Goal: Transaction & Acquisition: Obtain resource

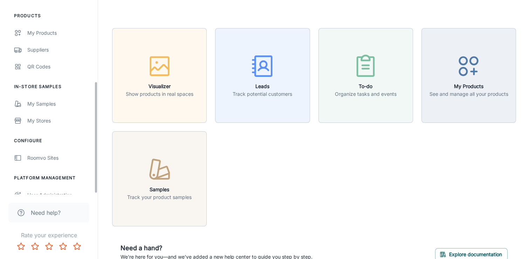
scroll to position [142, 0]
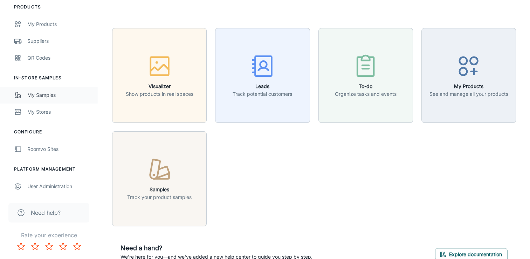
click at [38, 96] on div "My Samples" at bounding box center [58, 95] width 63 height 8
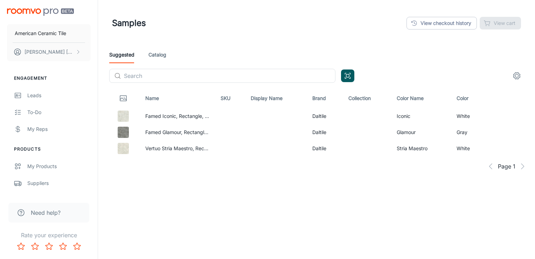
click at [160, 53] on link "Catalog" at bounding box center [158, 54] width 18 height 17
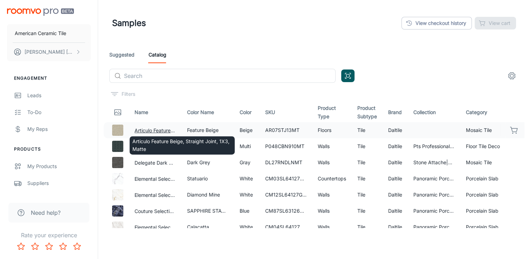
click at [154, 131] on button "Articulo Feature Beige, Straight Joint, 1X3, Matte" at bounding box center [155, 130] width 41 height 8
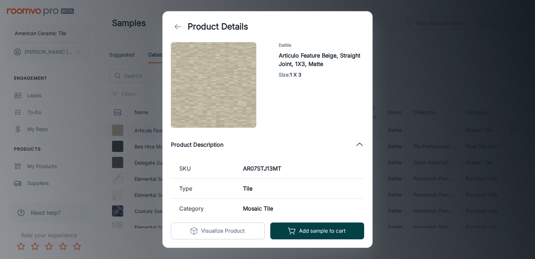
click at [324, 229] on button "Add sample to cart" at bounding box center [317, 230] width 94 height 17
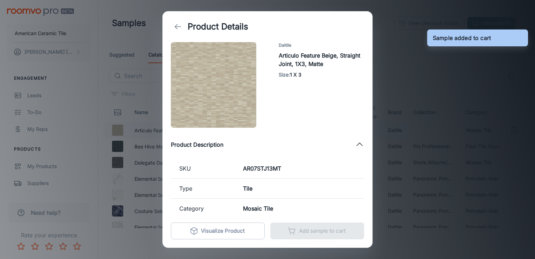
click at [177, 25] on icon "back" at bounding box center [178, 26] width 8 height 8
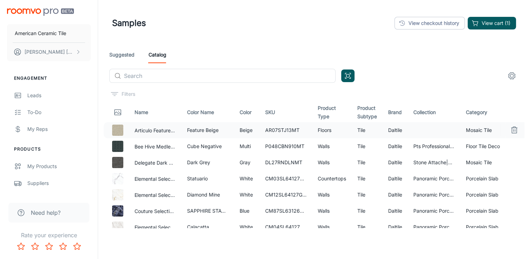
scroll to position [36, 0]
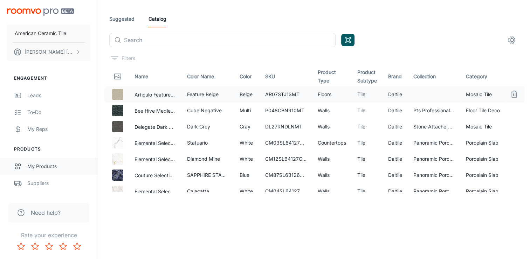
click at [40, 166] on div "My Products" at bounding box center [58, 166] width 63 height 8
